Goal: Transaction & Acquisition: Purchase product/service

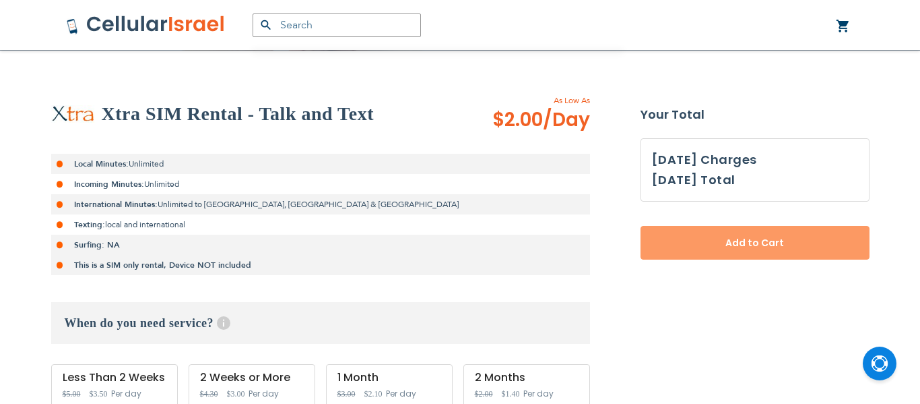
scroll to position [423, 0]
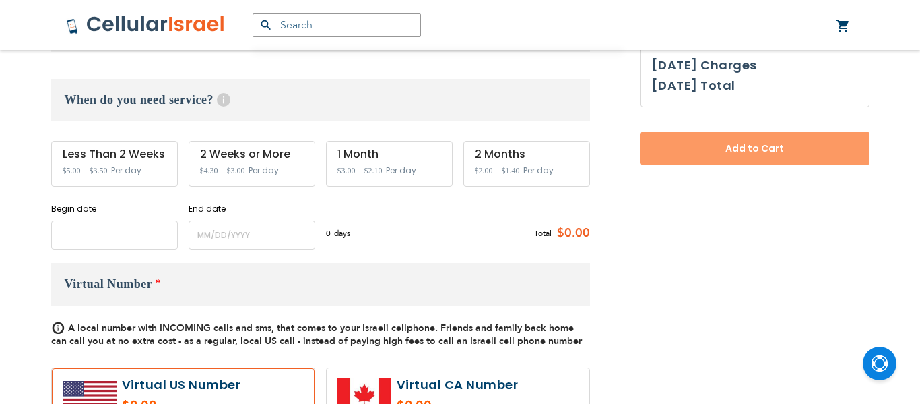
click at [99, 227] on input "name" at bounding box center [114, 234] width 127 height 29
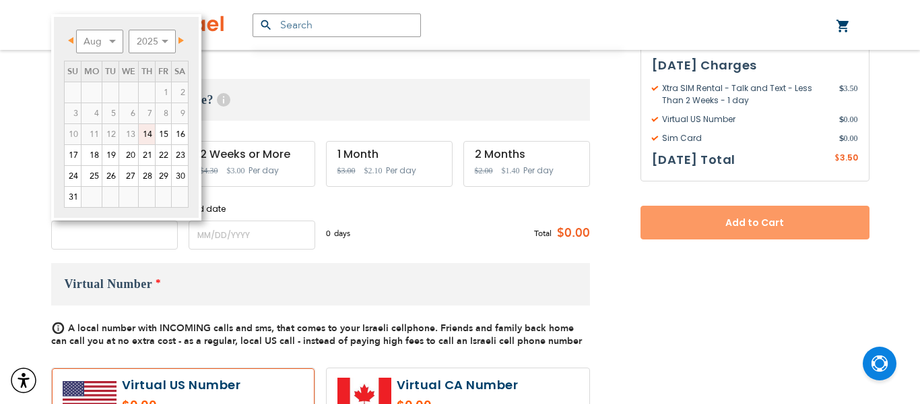
click at [99, 227] on input "name" at bounding box center [114, 234] width 127 height 29
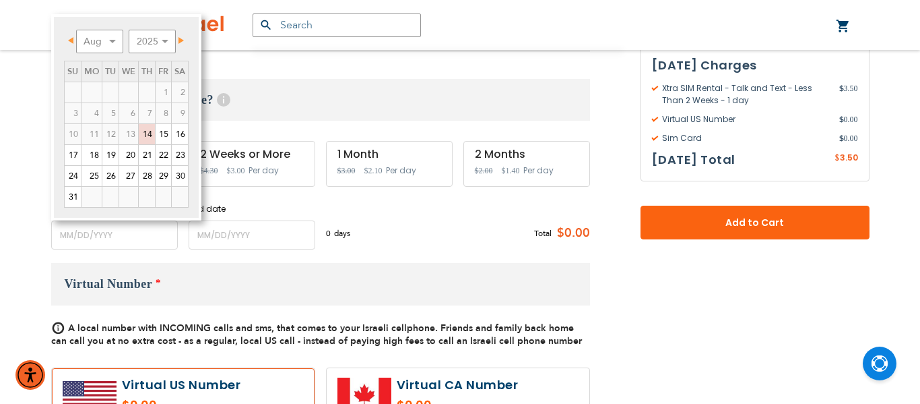
click at [181, 46] on link "Next" at bounding box center [178, 40] width 17 height 17
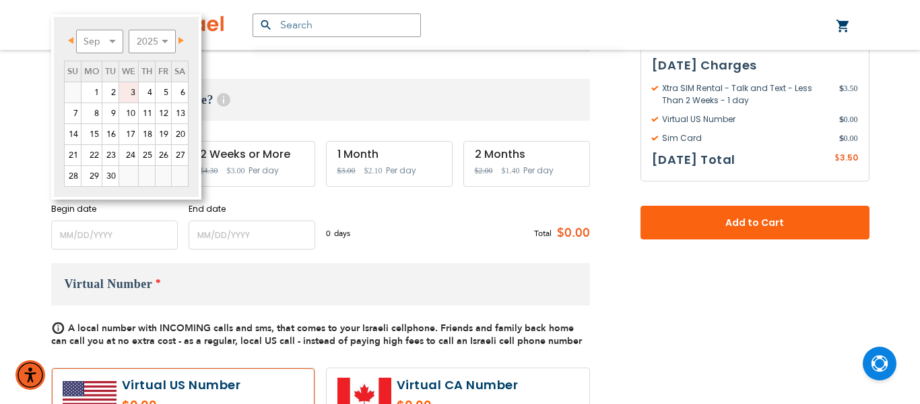
click at [131, 88] on link "3" at bounding box center [128, 92] width 19 height 20
type input "[DATE]"
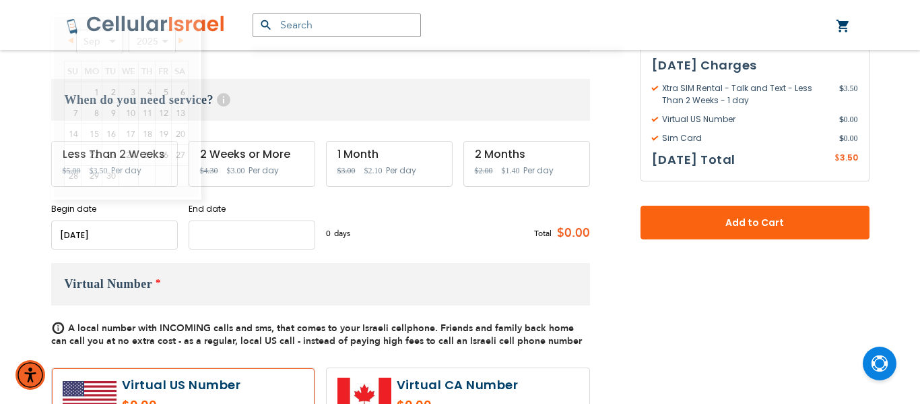
click at [235, 239] on input "name" at bounding box center [252, 234] width 127 height 29
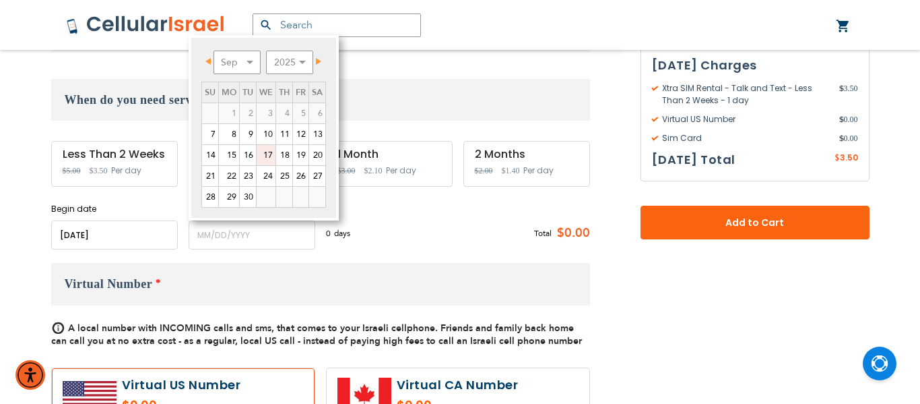
click at [265, 156] on link "17" at bounding box center [266, 155] width 19 height 20
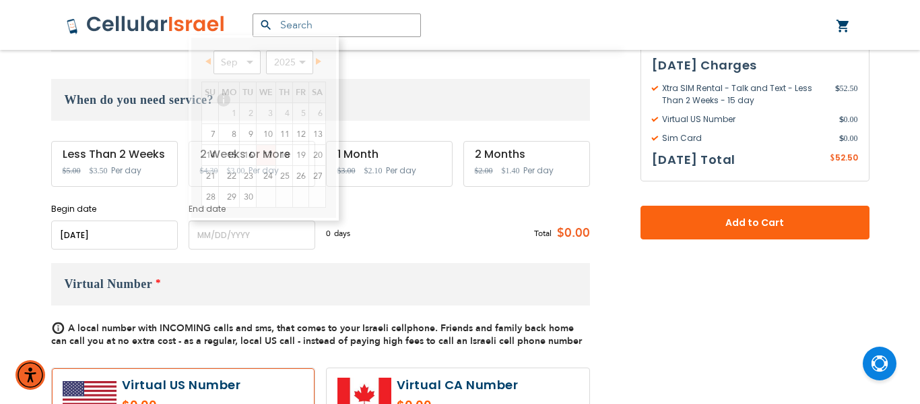
type input "[DATE]"
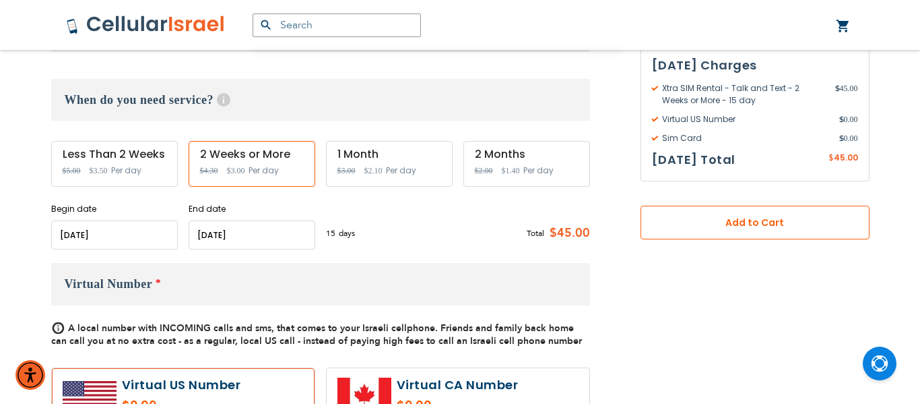
click at [741, 217] on span "Add to Cart" at bounding box center [755, 223] width 140 height 14
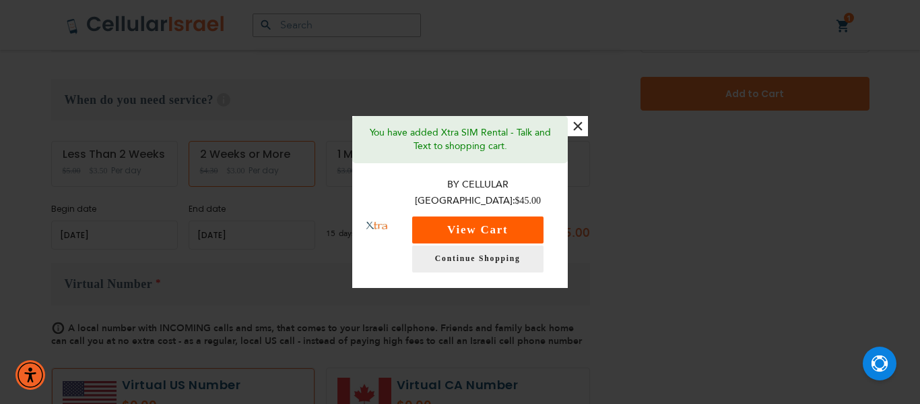
click at [469, 216] on button "View Cart" at bounding box center [477, 229] width 131 height 27
